Goal: Browse casually

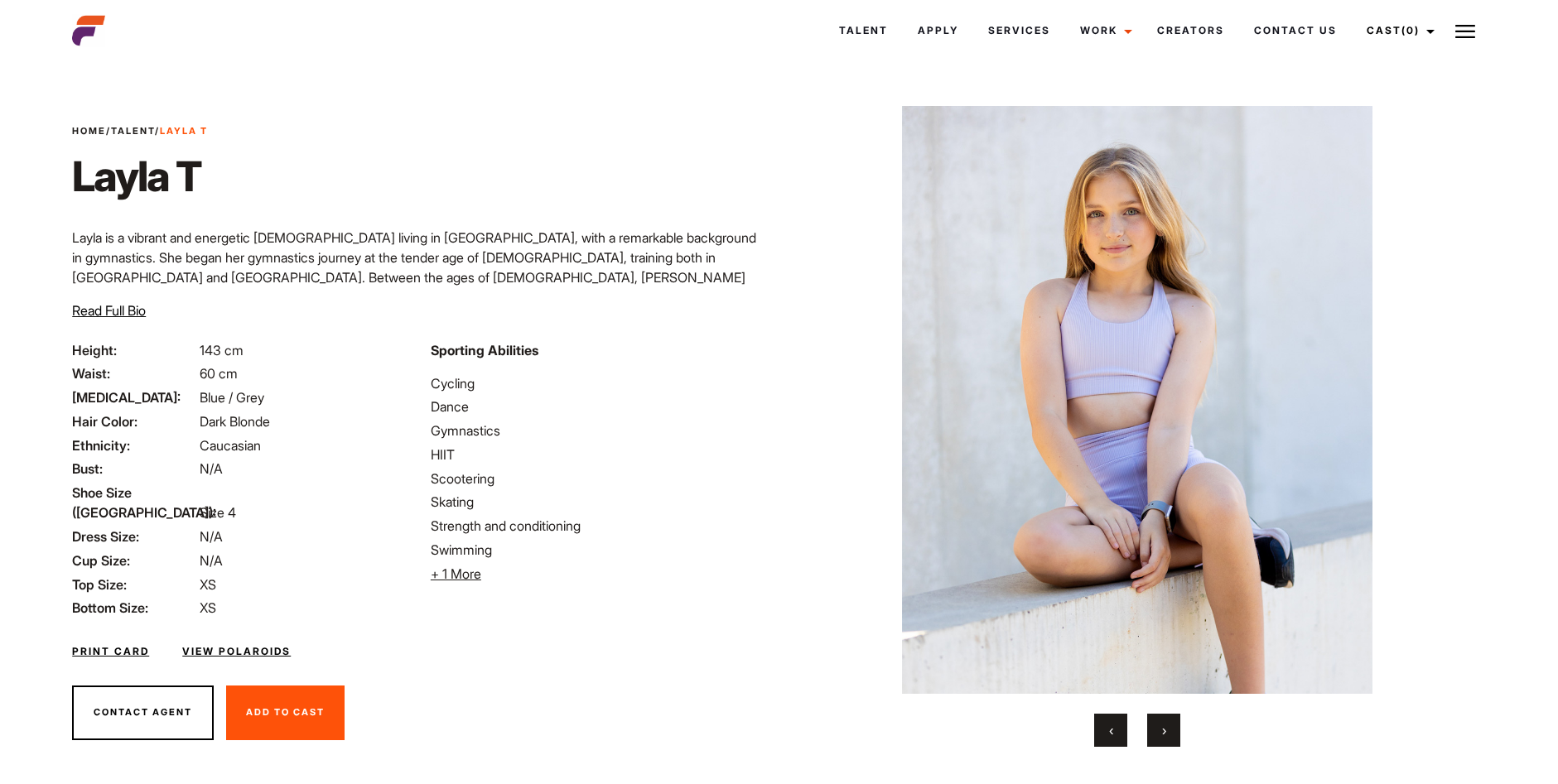
click at [1162, 732] on span "›" at bounding box center [1164, 730] width 4 height 17
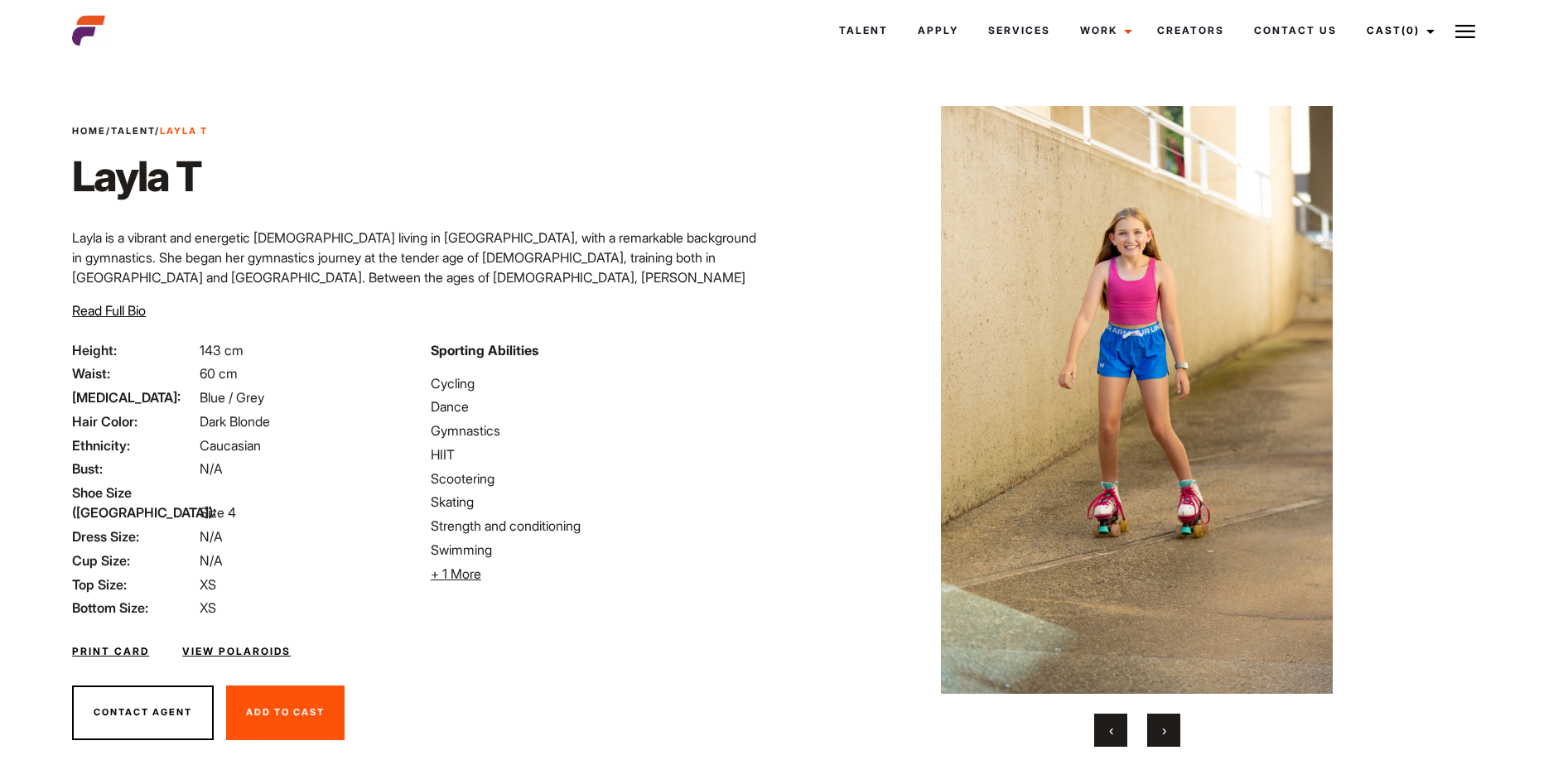
click at [1162, 732] on span "›" at bounding box center [1164, 730] width 4 height 17
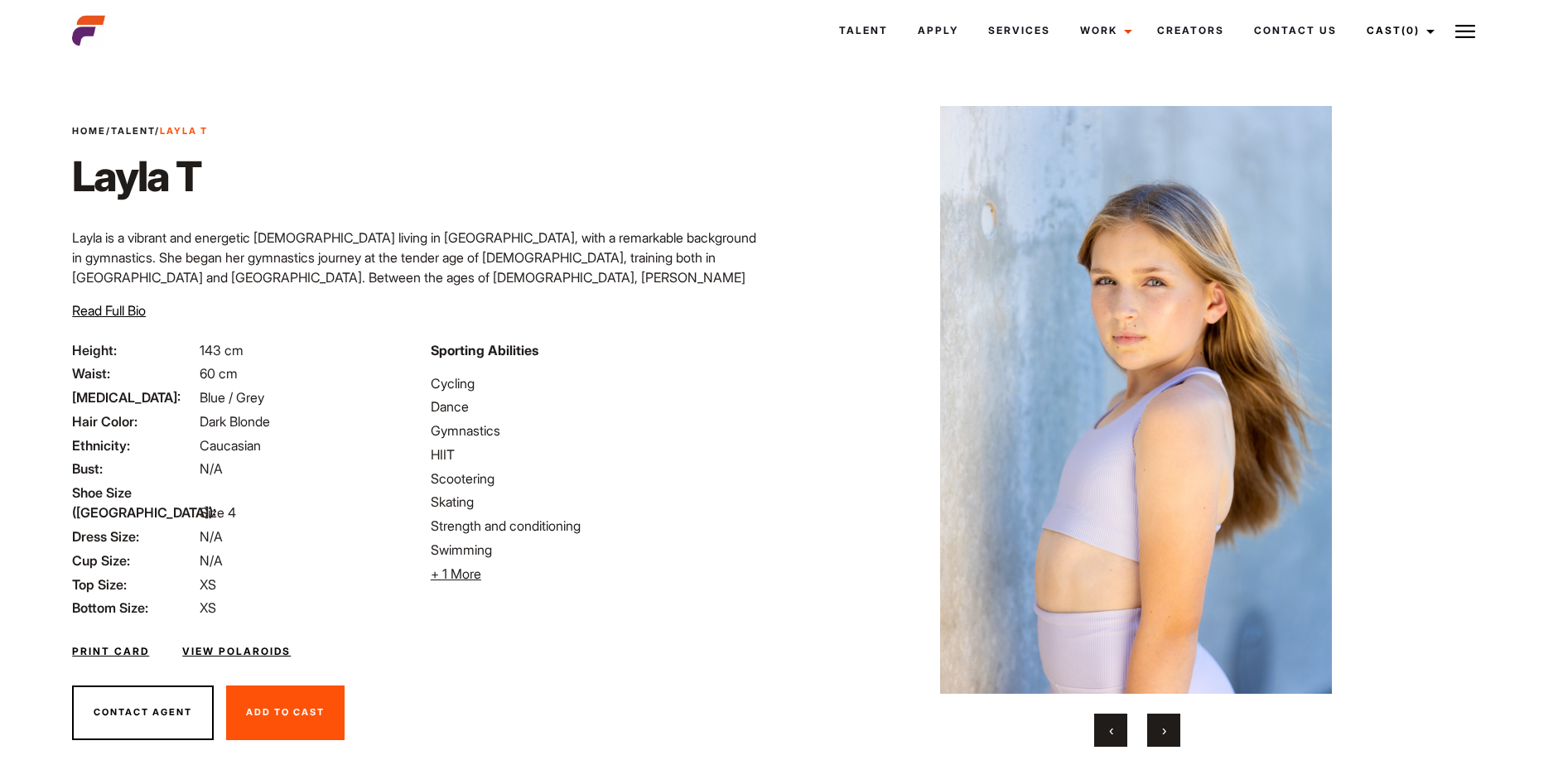
click at [1162, 732] on span "›" at bounding box center [1164, 730] width 4 height 17
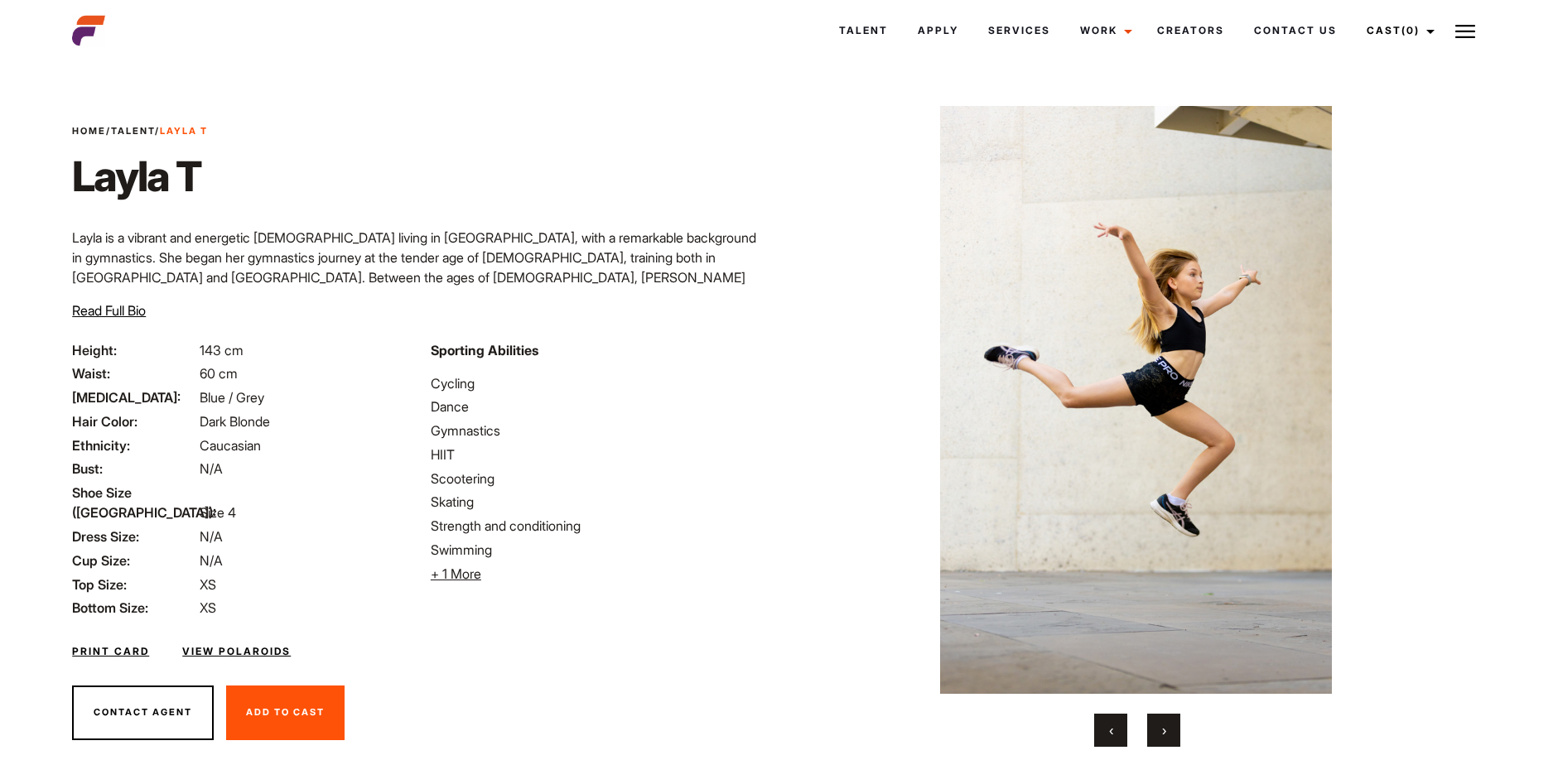
click at [1162, 732] on span "›" at bounding box center [1164, 730] width 4 height 17
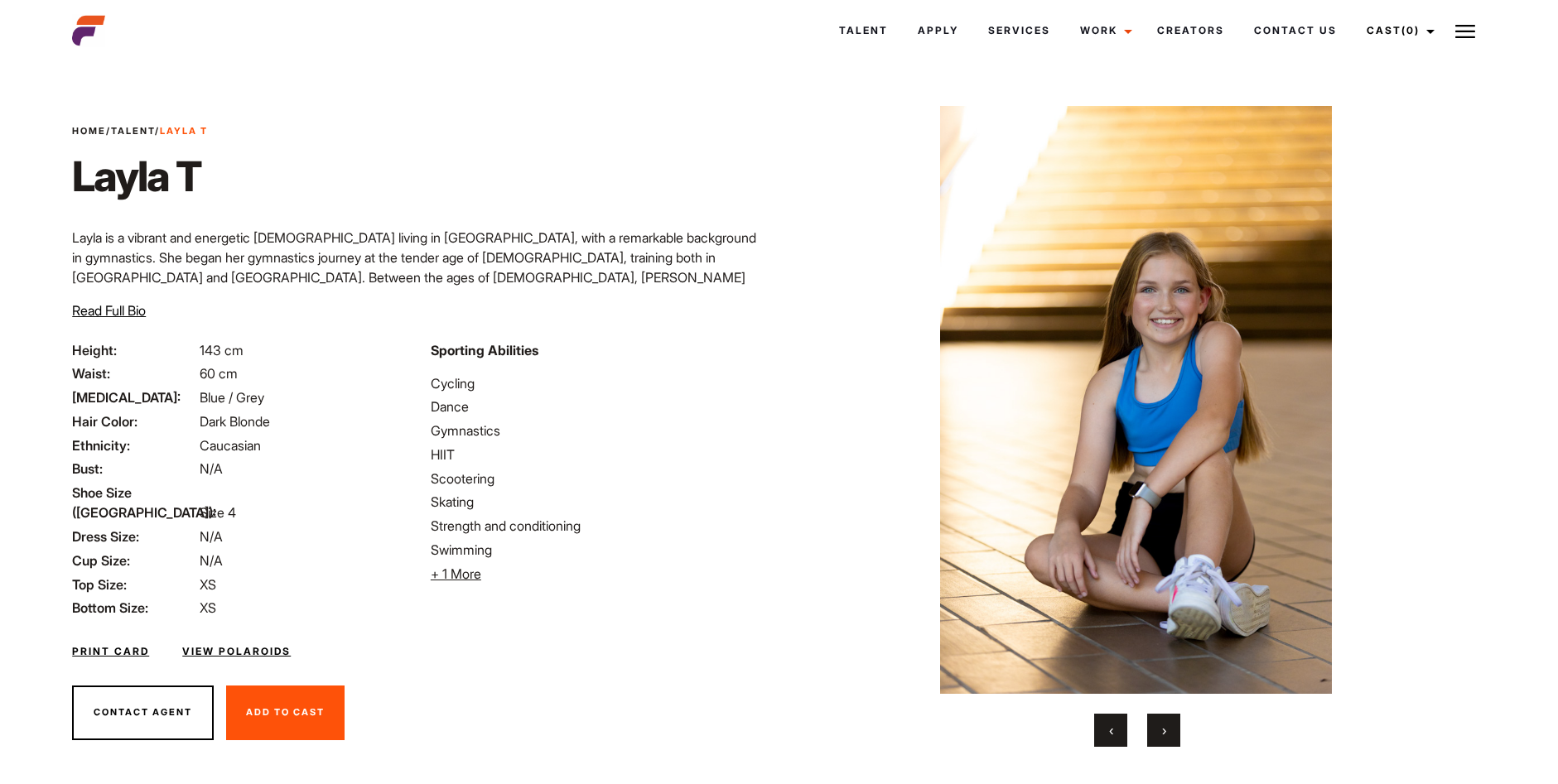
click at [1162, 732] on span "›" at bounding box center [1164, 730] width 4 height 17
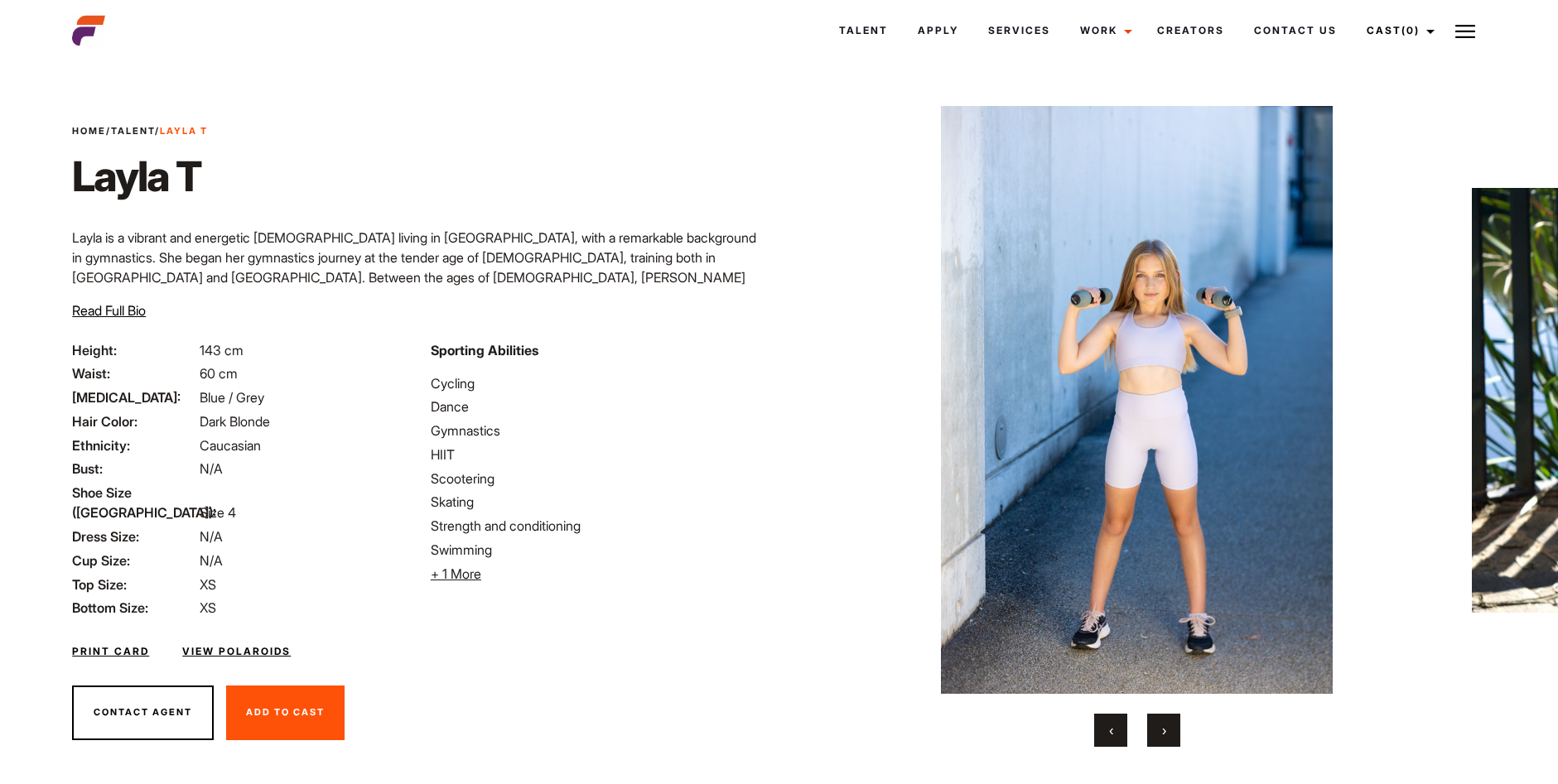
click at [1162, 732] on span "›" at bounding box center [1164, 730] width 4 height 17
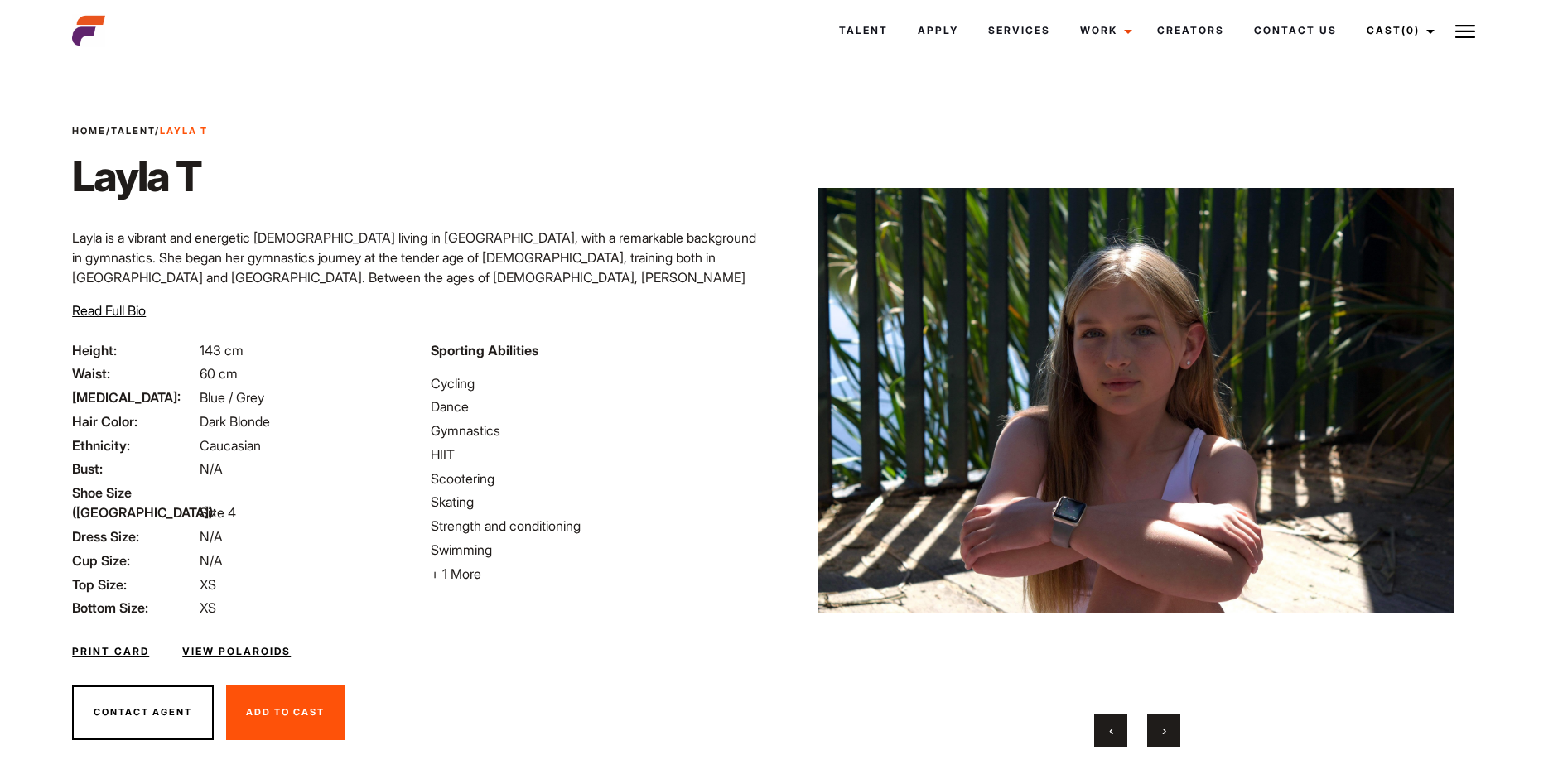
click at [1162, 732] on span "›" at bounding box center [1164, 730] width 4 height 17
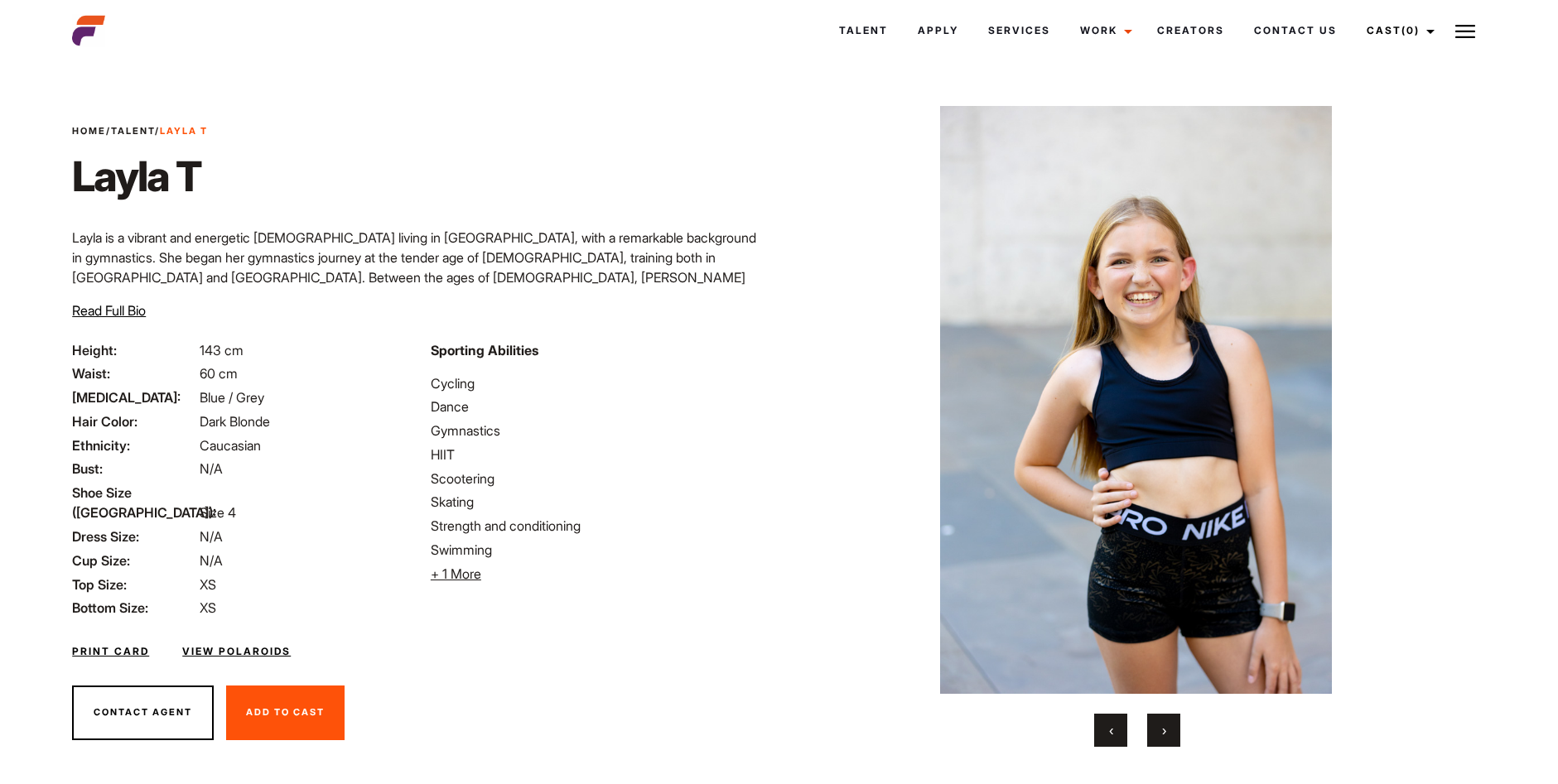
click at [1162, 732] on span "›" at bounding box center [1164, 730] width 4 height 17
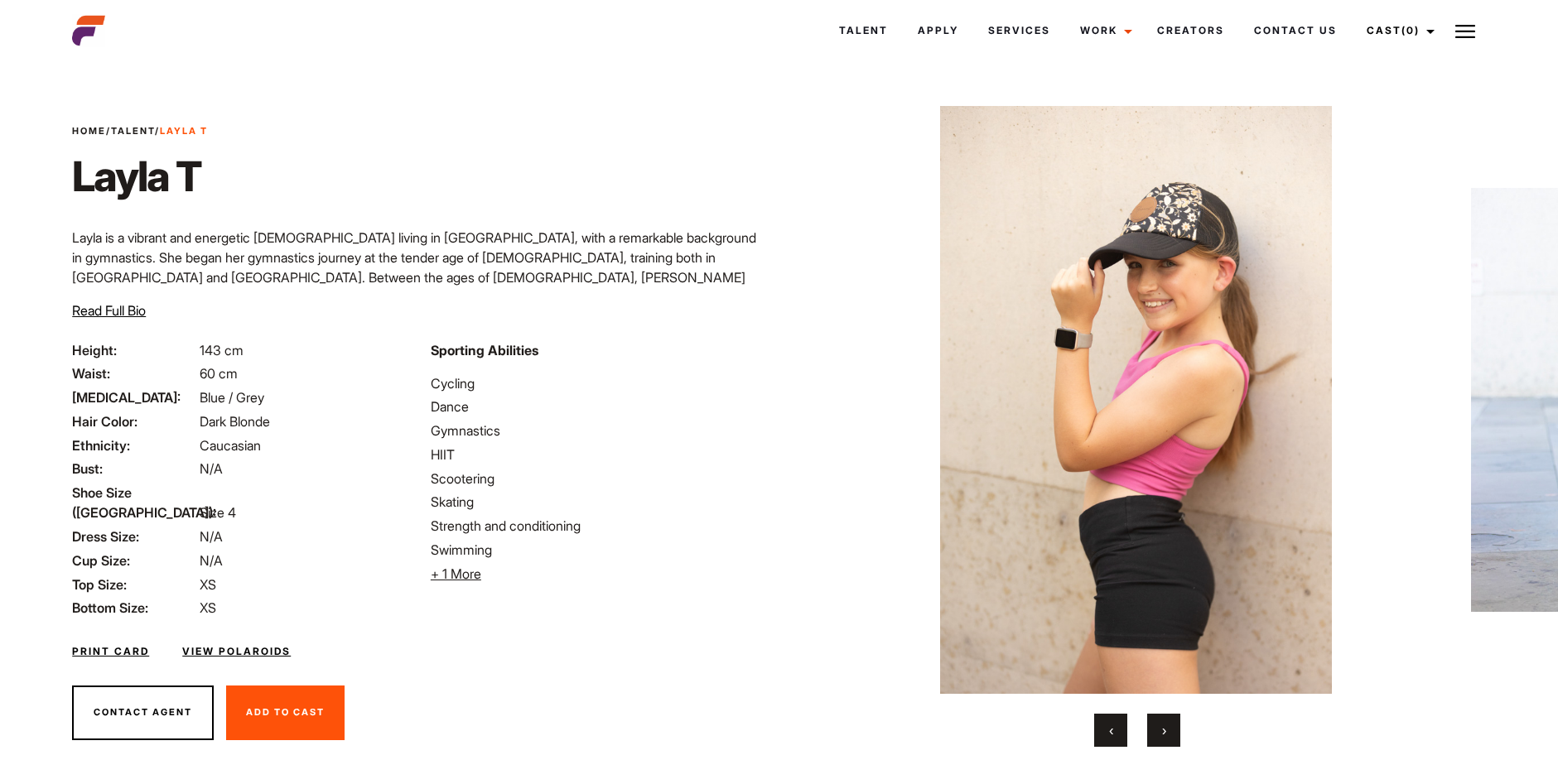
click at [1162, 732] on span "›" at bounding box center [1164, 730] width 4 height 17
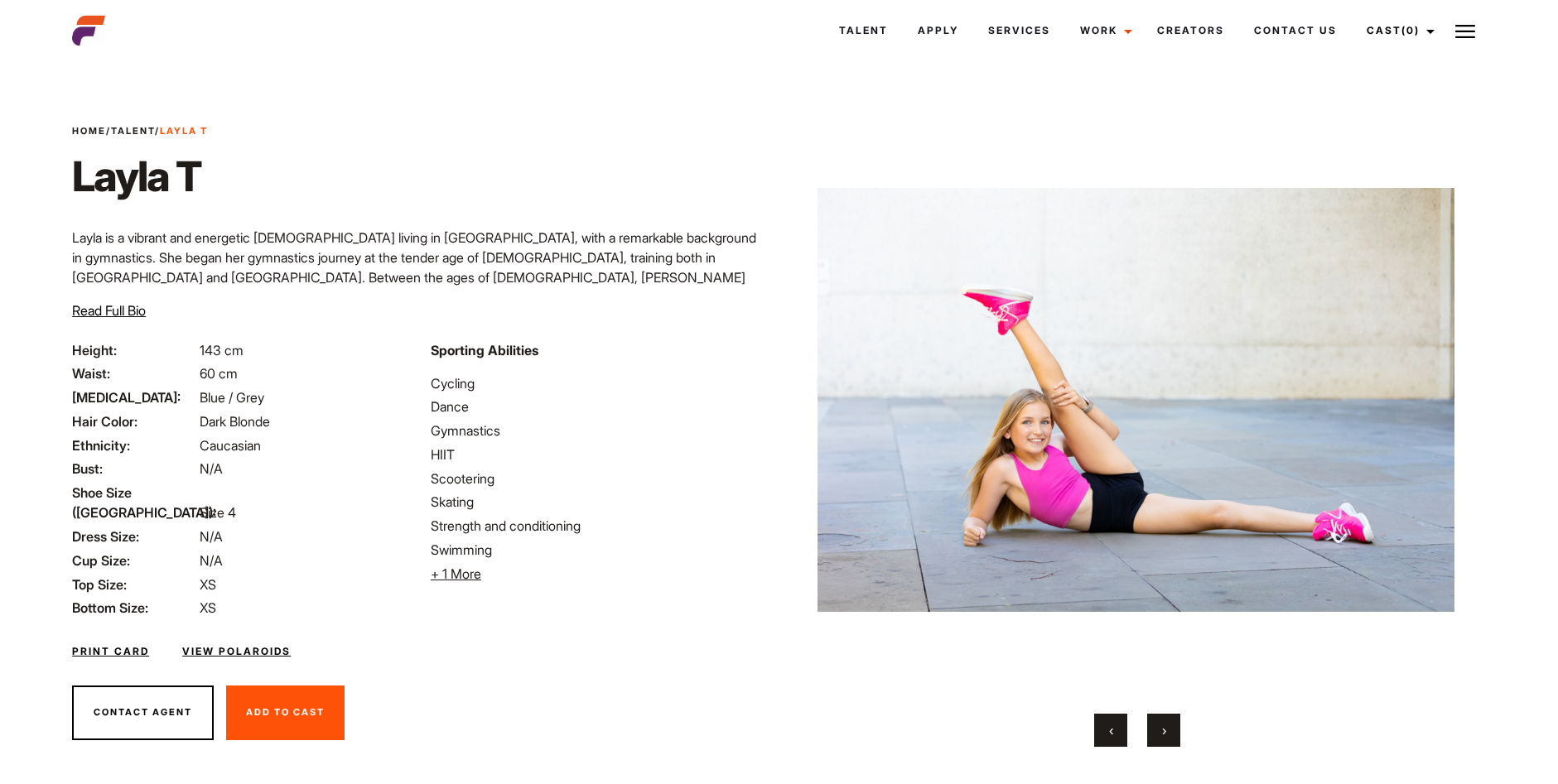
click at [1162, 732] on span "›" at bounding box center [1164, 730] width 4 height 17
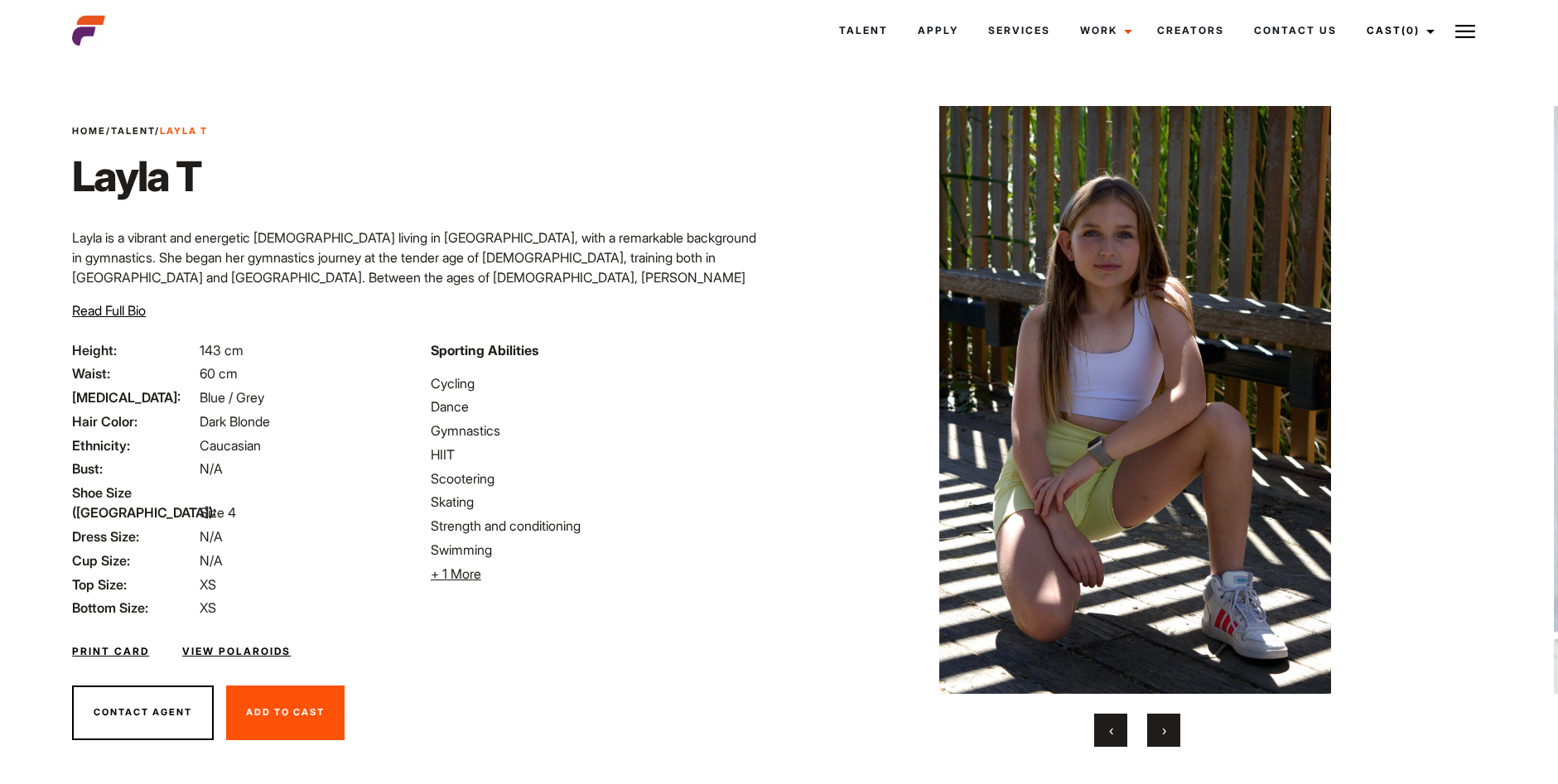
click at [1162, 732] on span "›" at bounding box center [1164, 730] width 4 height 17
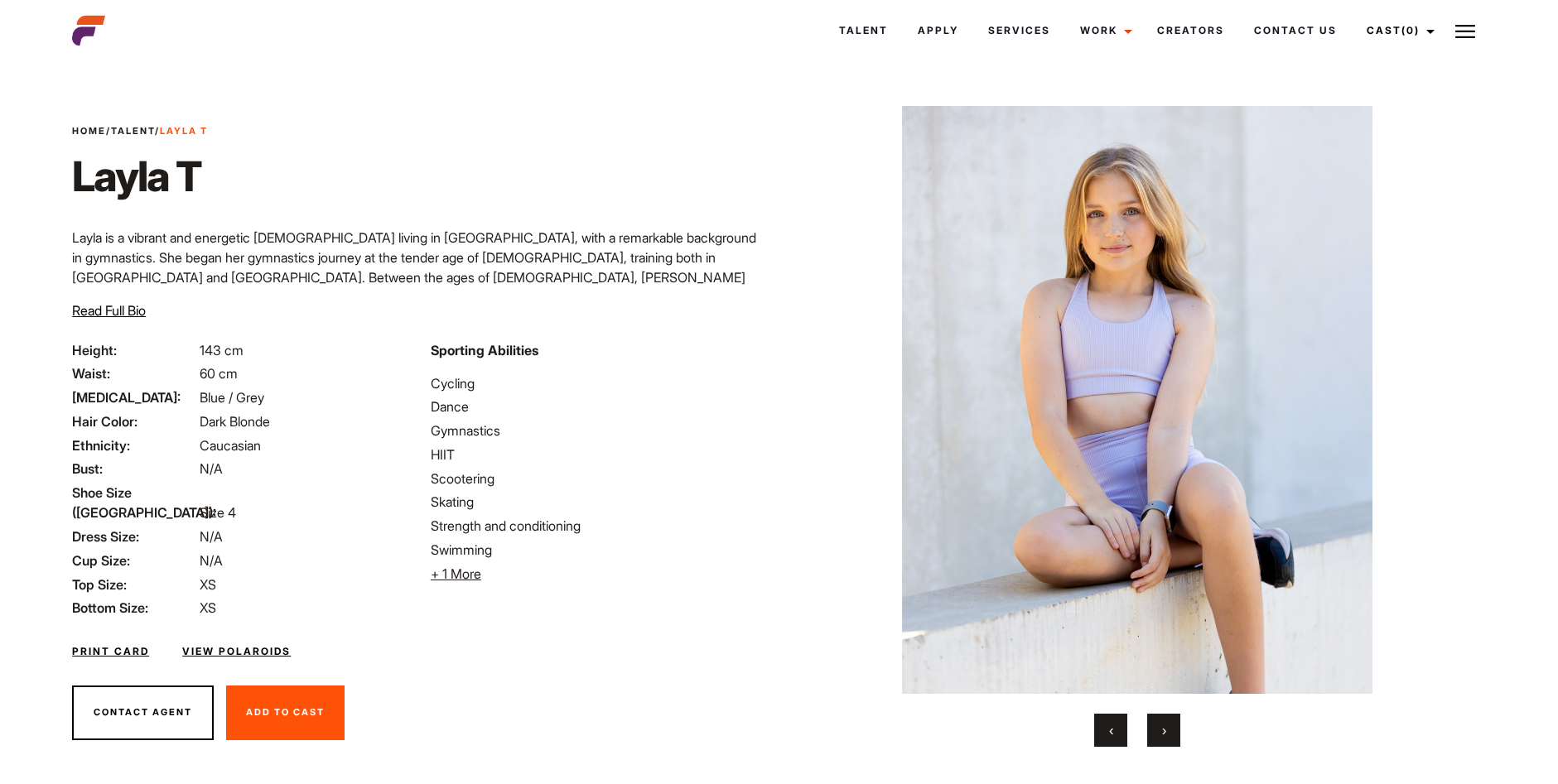
click at [1162, 732] on span "›" at bounding box center [1164, 730] width 4 height 17
